Goal: Information Seeking & Learning: Find specific fact

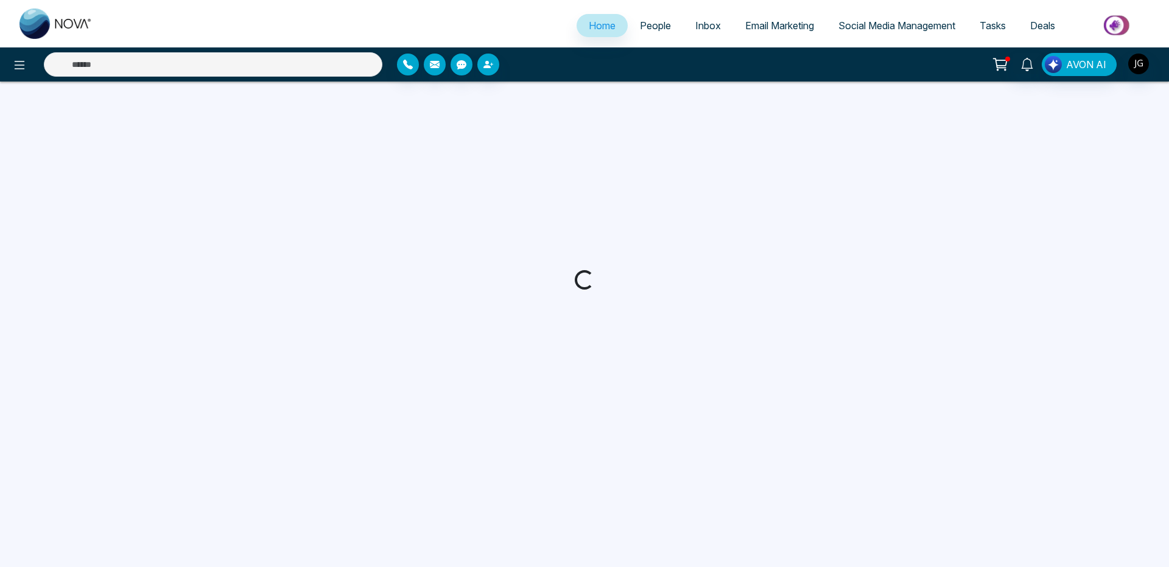
select select "*"
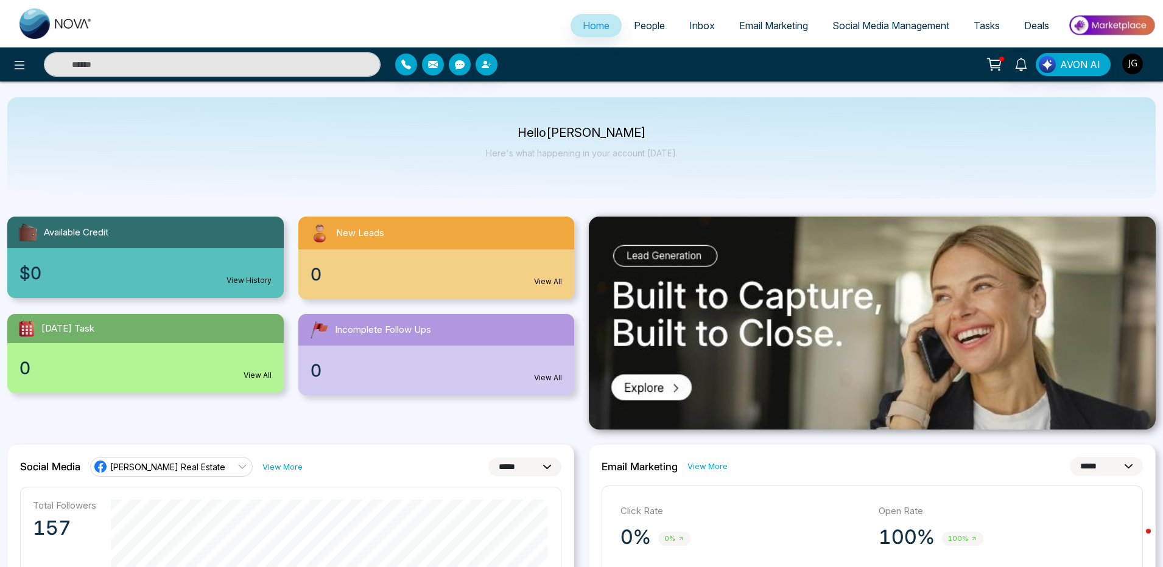
click at [642, 27] on span "People" at bounding box center [649, 25] width 31 height 12
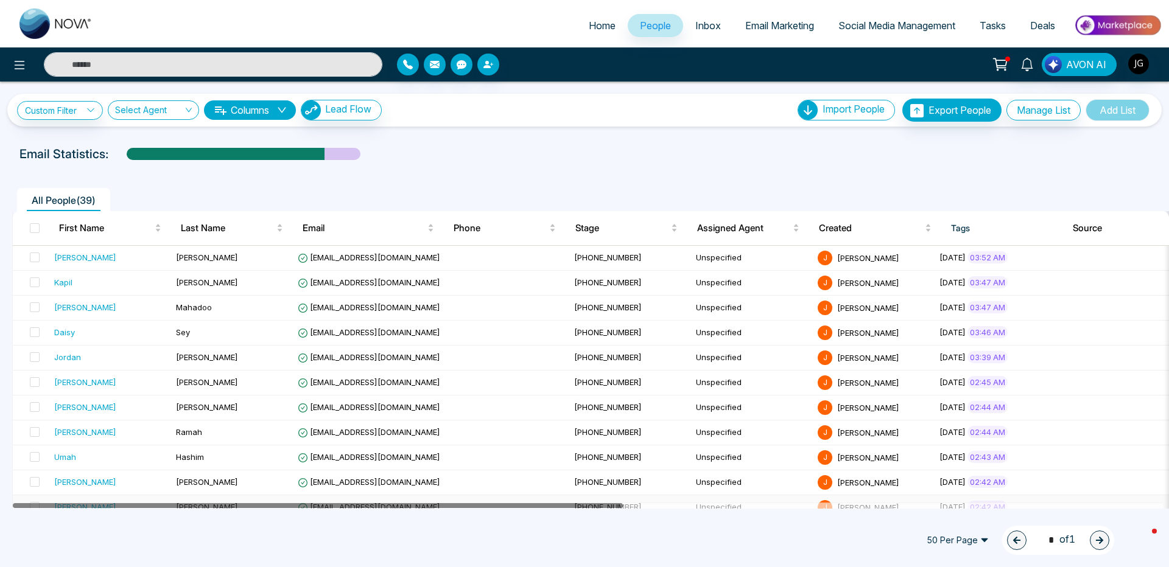
drag, startPoint x: 392, startPoint y: 504, endPoint x: 323, endPoint y: 502, distance: 68.8
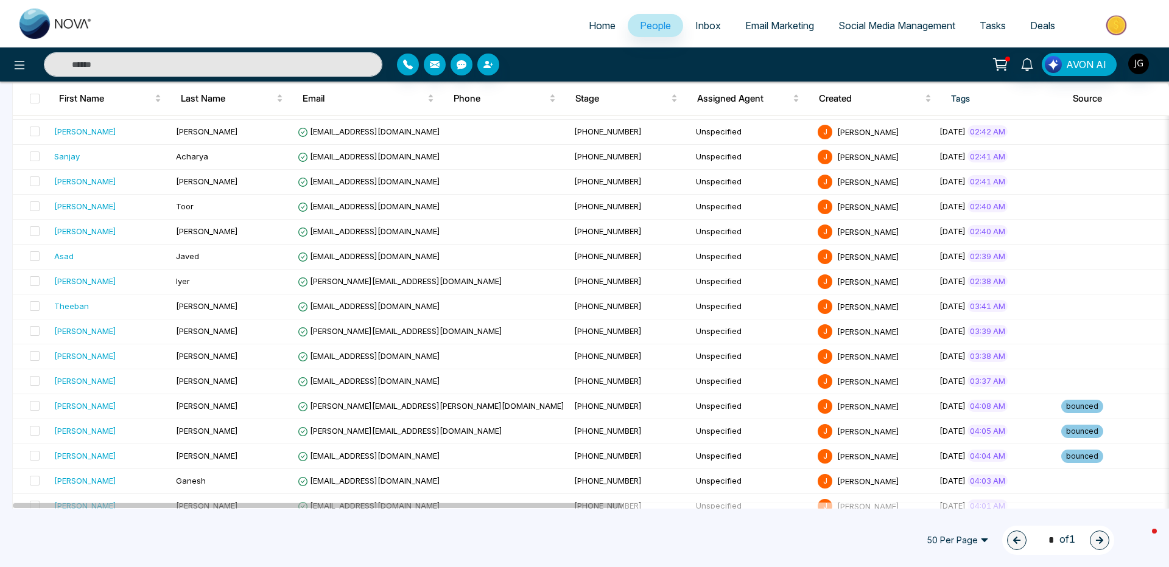
scroll to position [438, 0]
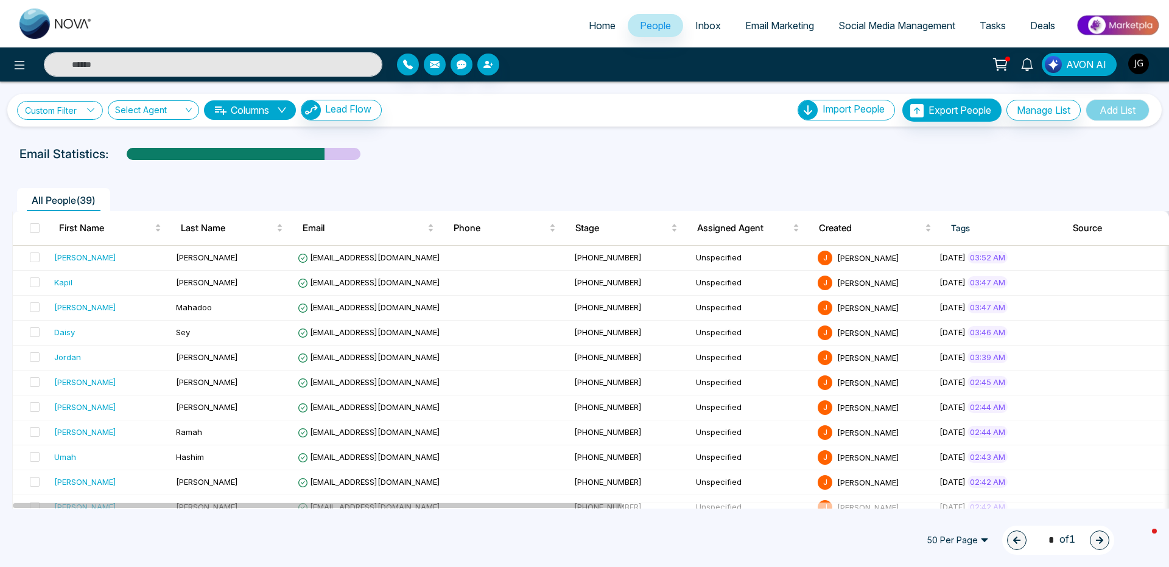
click at [71, 102] on link "Custom Filter" at bounding box center [60, 110] width 86 height 19
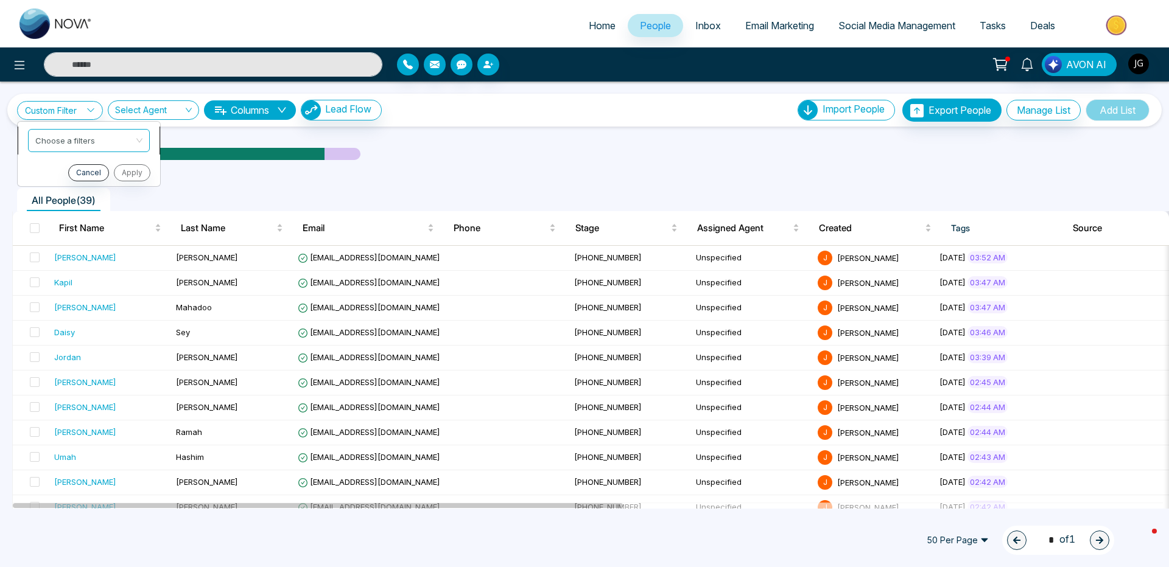
click at [71, 138] on input "search" at bounding box center [84, 139] width 99 height 18
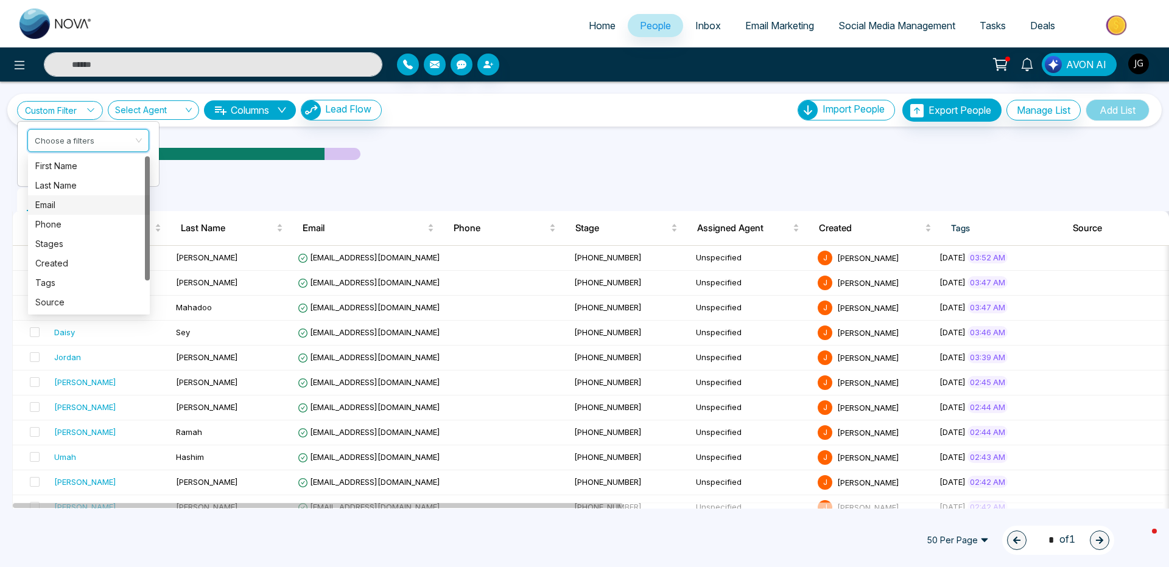
click at [68, 204] on div "Email" at bounding box center [88, 204] width 107 height 13
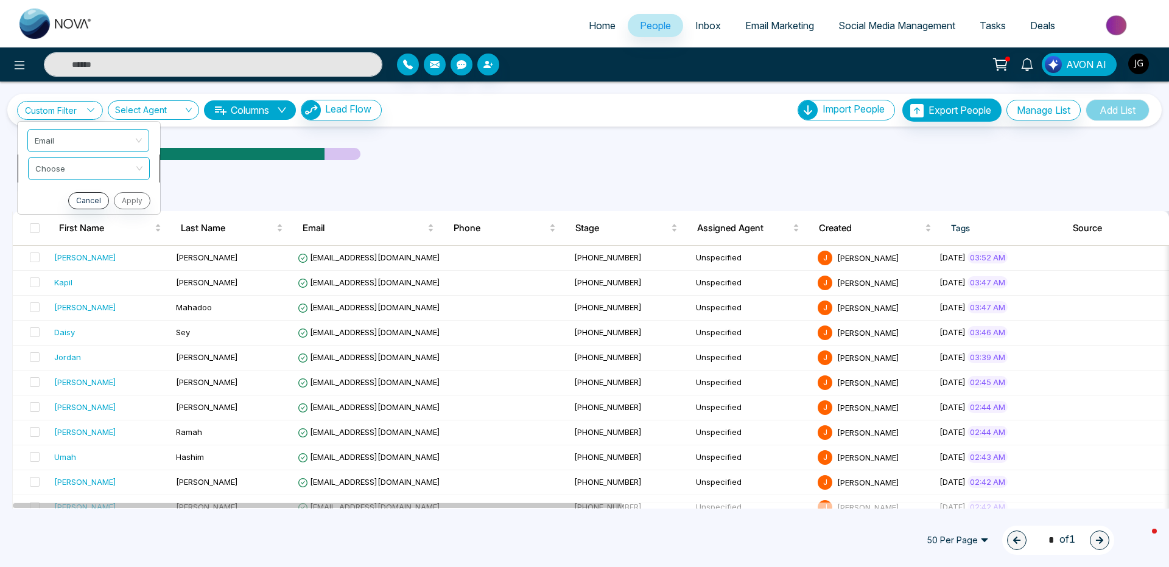
click at [71, 181] on li "Choose" at bounding box center [89, 169] width 142 height 28
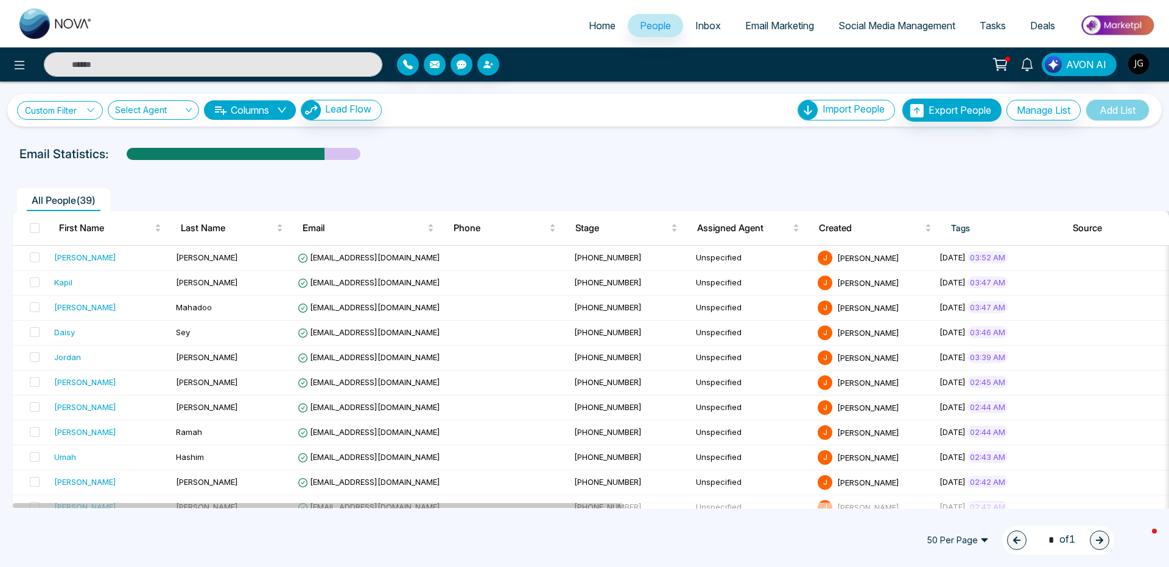
click at [63, 113] on link "Custom Filter" at bounding box center [60, 110] width 86 height 19
click at [47, 176] on span at bounding box center [84, 169] width 99 height 22
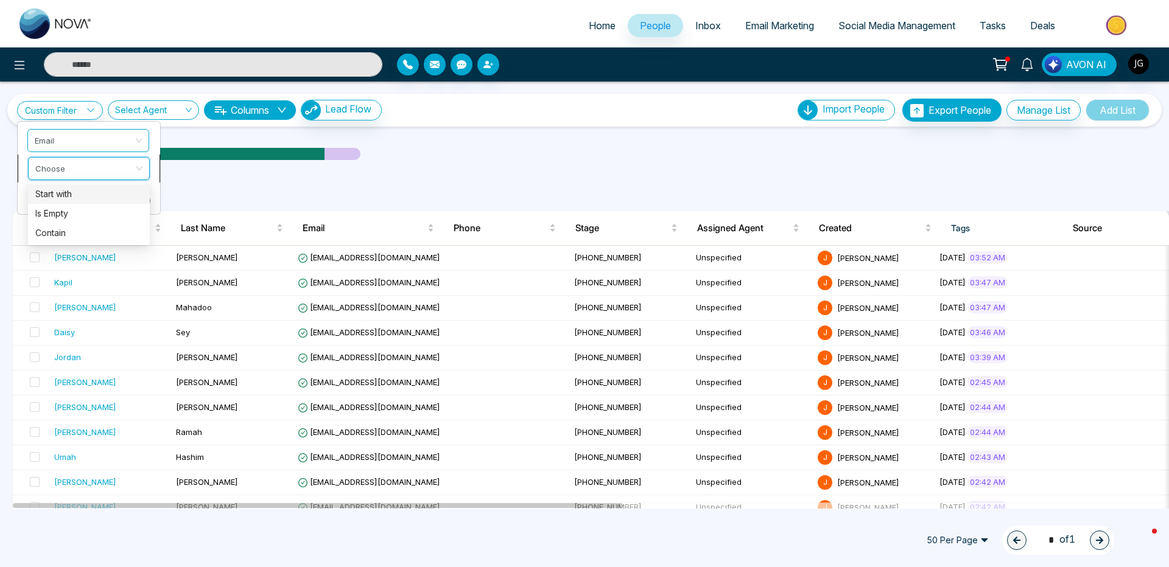
click at [55, 172] on input "search" at bounding box center [84, 167] width 99 height 18
click at [66, 115] on link "Custom Filter" at bounding box center [60, 110] width 86 height 19
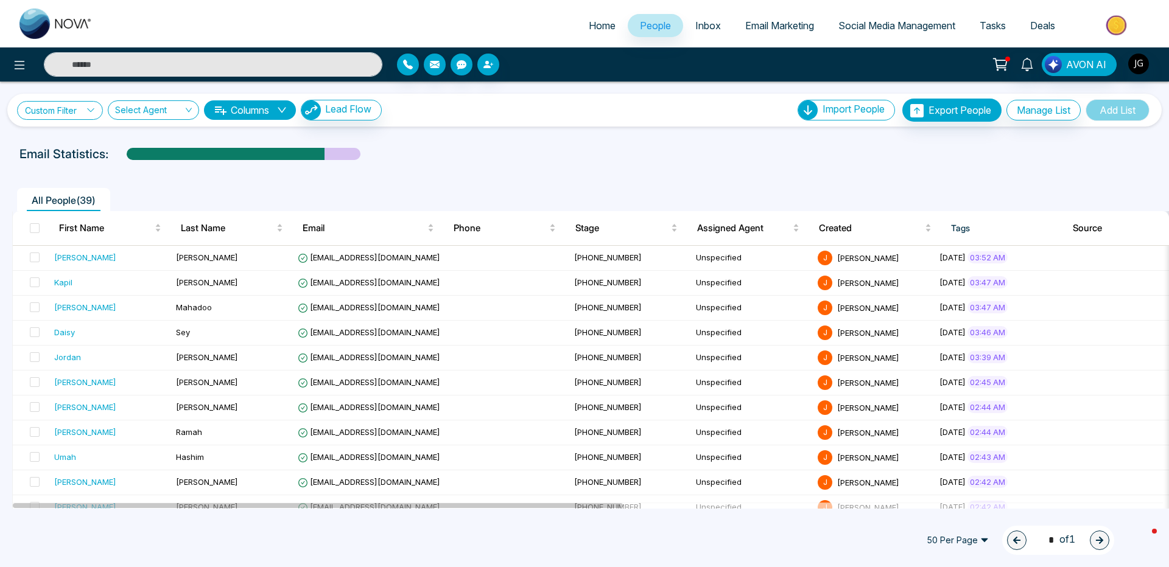
click at [66, 115] on link "Custom Filter" at bounding box center [60, 110] width 86 height 19
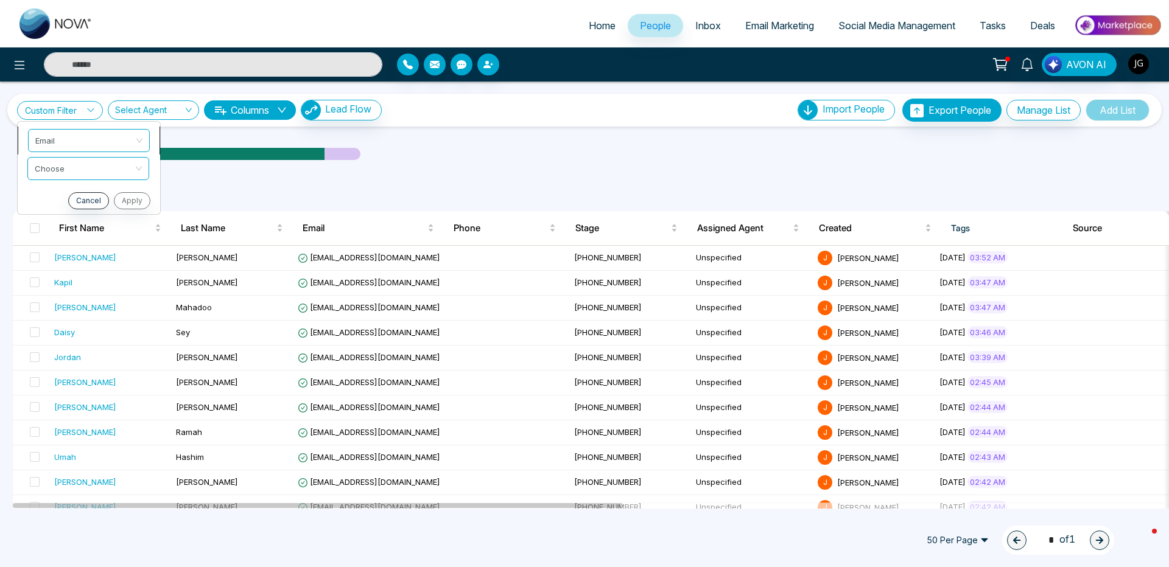
click at [61, 139] on span "Email" at bounding box center [88, 141] width 107 height 22
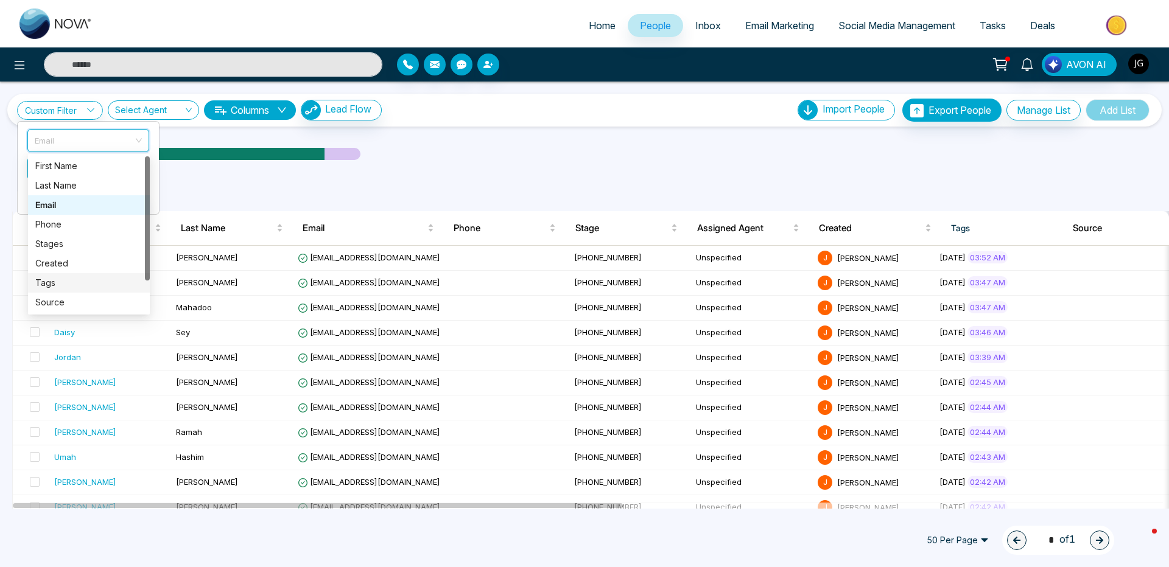
click at [60, 286] on div "Tags" at bounding box center [88, 282] width 107 height 13
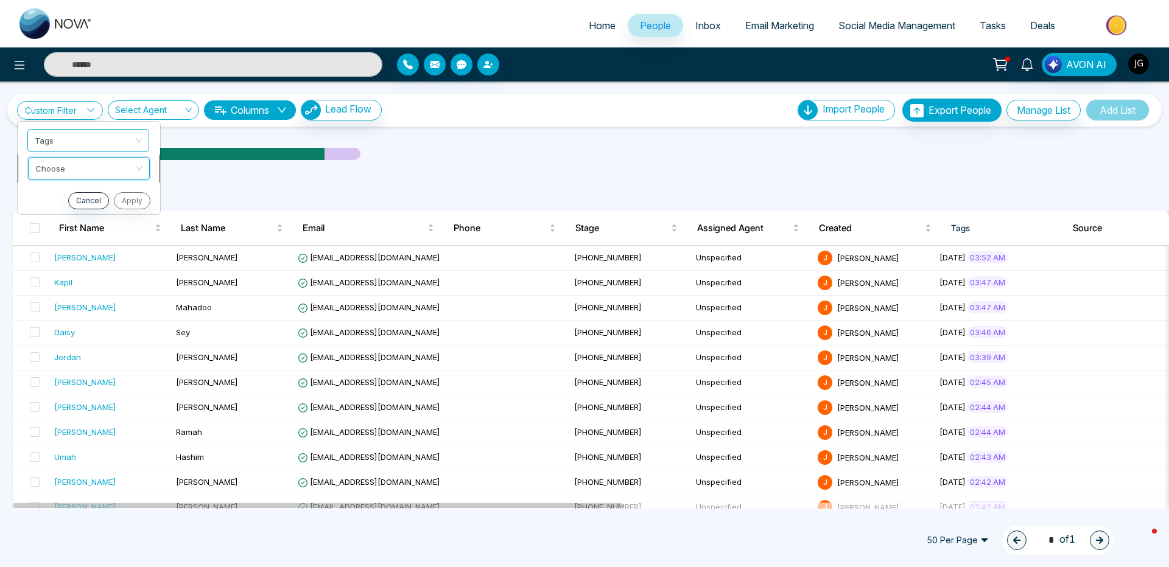
click at [72, 174] on input "search" at bounding box center [84, 167] width 99 height 18
click at [69, 193] on div "include" at bounding box center [88, 194] width 107 height 13
click at [69, 195] on input "search" at bounding box center [84, 195] width 99 height 18
click at [68, 219] on div "bounced" at bounding box center [88, 222] width 107 height 13
click at [127, 230] on button "Apply" at bounding box center [131, 228] width 37 height 17
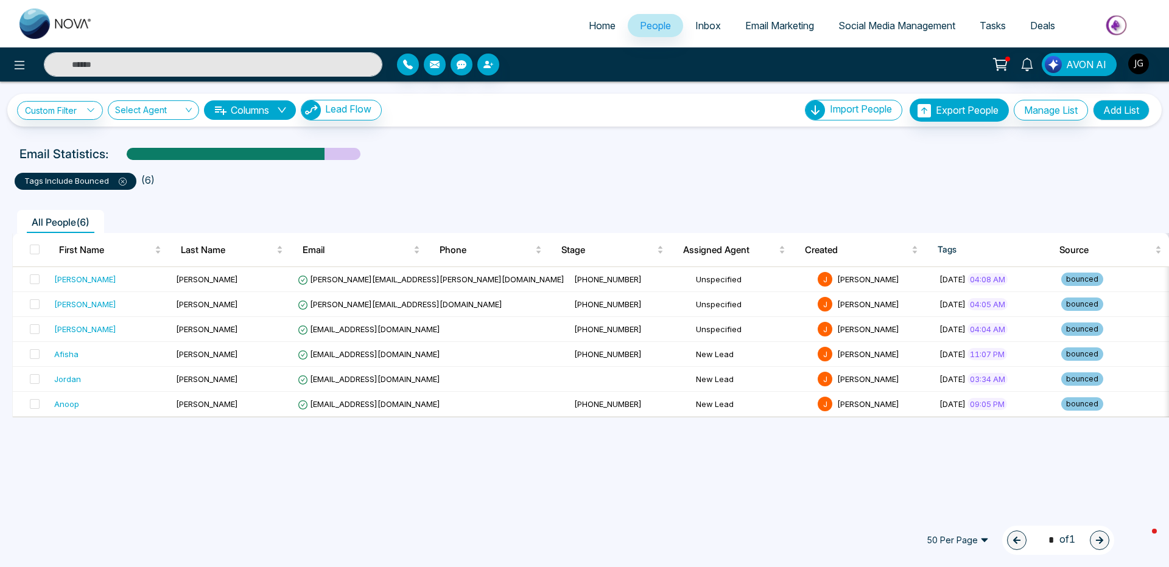
click at [326, 486] on div "Custom Filter Choose a filters Cancel Apply Select Agent Columns Lead Flow Impo…" at bounding box center [584, 295] width 1169 height 427
drag, startPoint x: 395, startPoint y: 404, endPoint x: 310, endPoint y: 403, distance: 84.6
click at [310, 403] on td "[EMAIL_ADDRESS][DOMAIN_NAME]" at bounding box center [431, 404] width 276 height 25
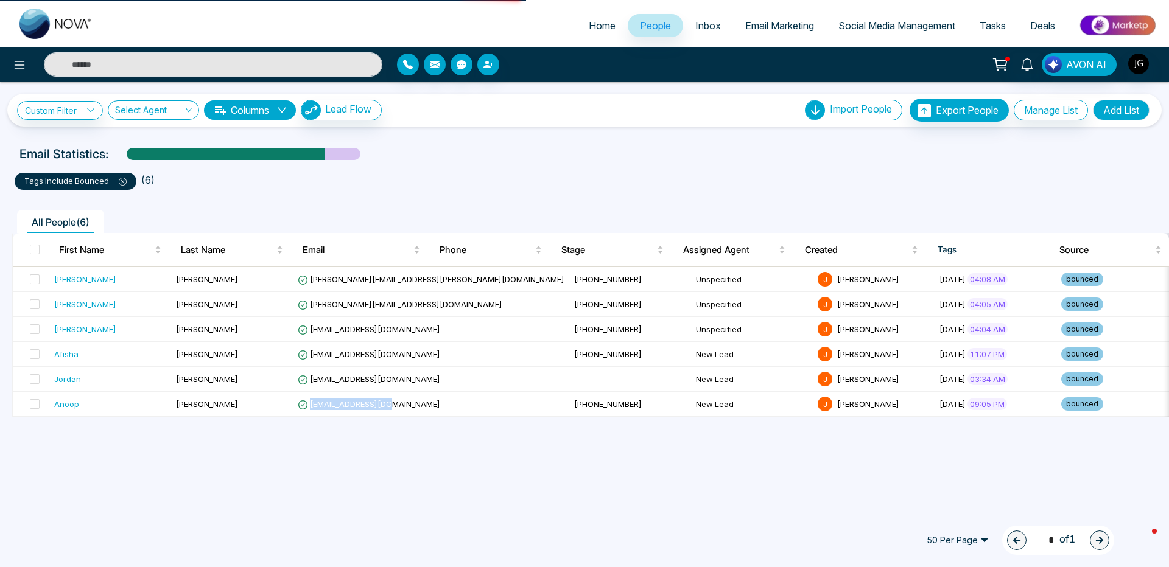
copy span "[EMAIL_ADDRESS][DOMAIN_NAME]"
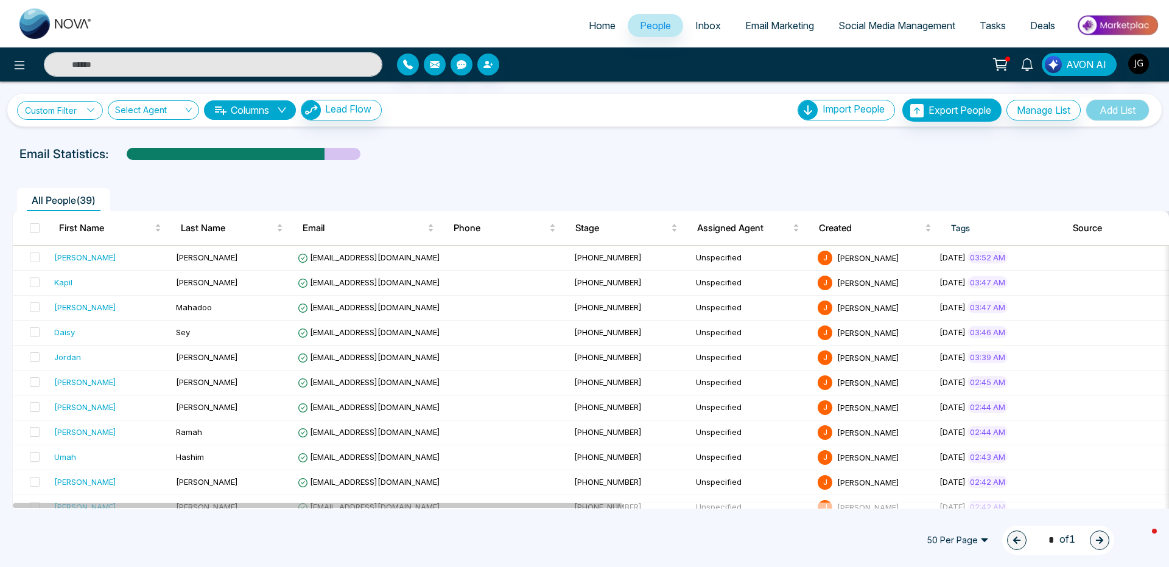
click at [74, 108] on link "Custom Filter" at bounding box center [60, 110] width 86 height 19
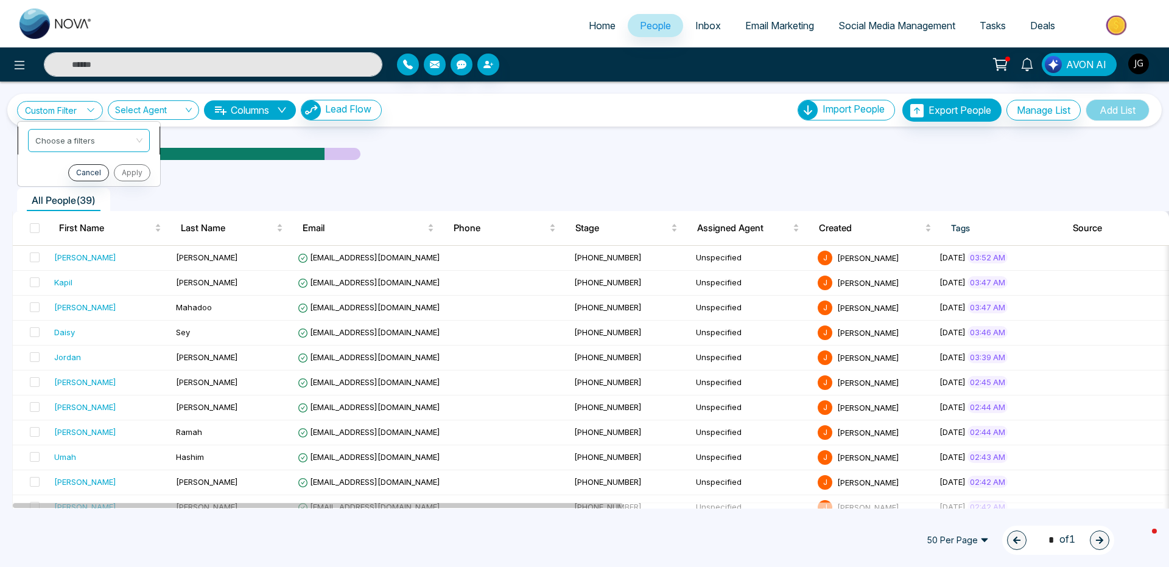
click at [54, 144] on input "search" at bounding box center [84, 139] width 99 height 18
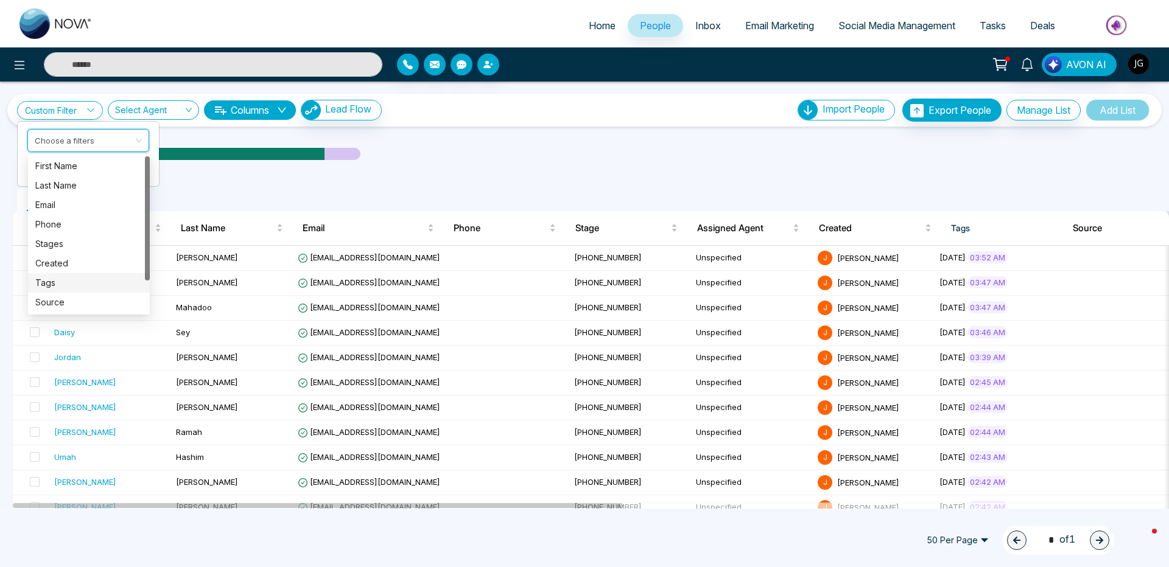
click at [49, 284] on div "Tags" at bounding box center [88, 282] width 107 height 13
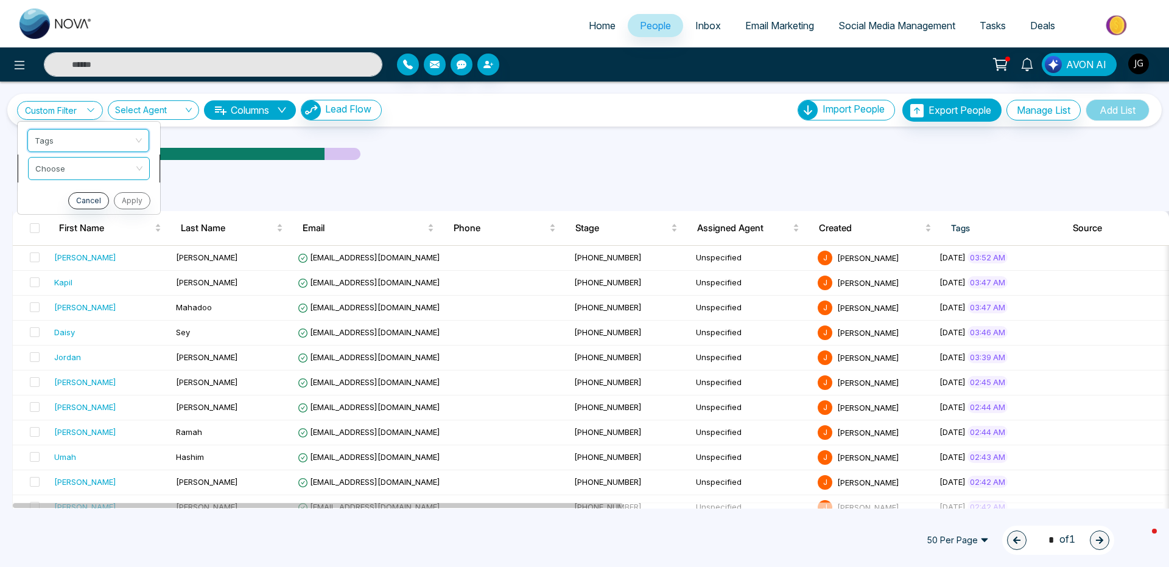
click at [54, 164] on input "search" at bounding box center [84, 167] width 99 height 18
click at [60, 194] on div "include" at bounding box center [88, 194] width 107 height 13
click at [58, 192] on input "search" at bounding box center [84, 195] width 99 height 18
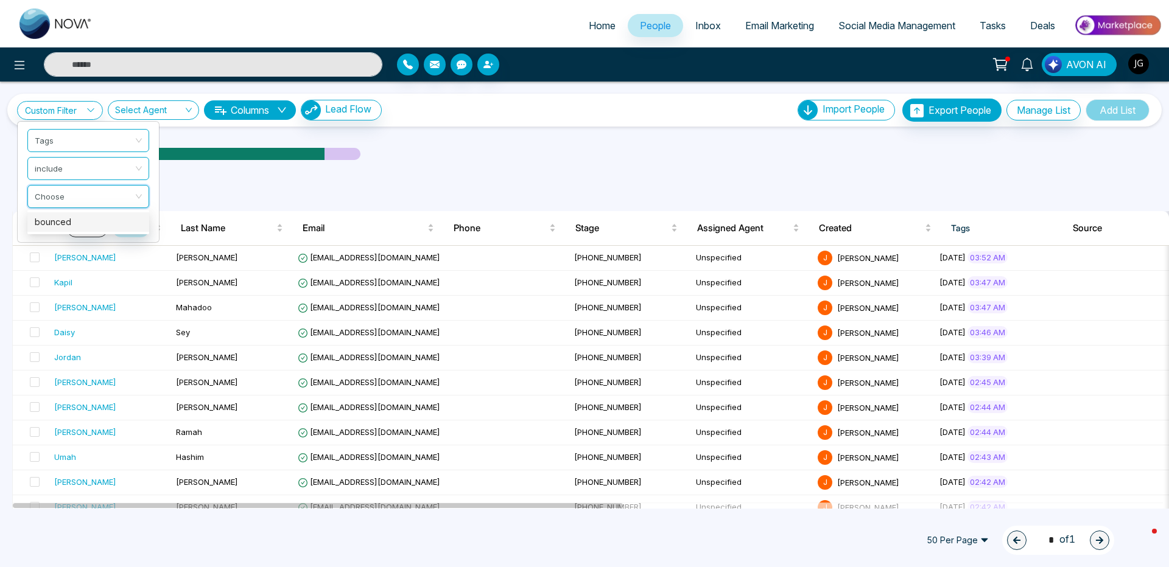
click at [84, 220] on div "bounced" at bounding box center [88, 222] width 107 height 13
click at [126, 234] on button "Apply" at bounding box center [131, 228] width 37 height 17
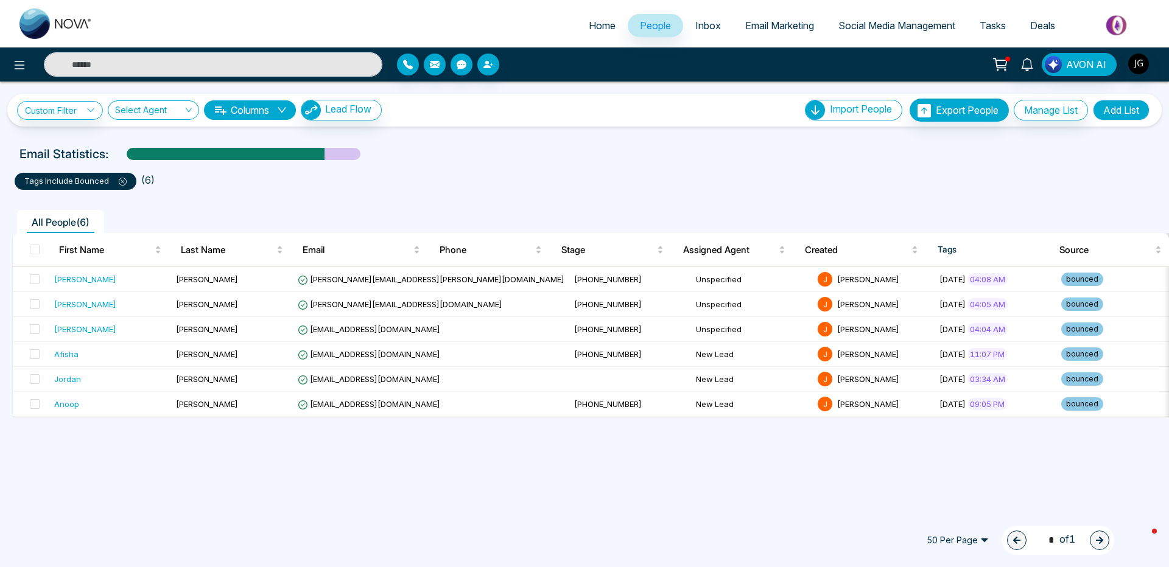
click at [122, 180] on icon at bounding box center [123, 182] width 8 height 8
